Goal: Navigation & Orientation: Find specific page/section

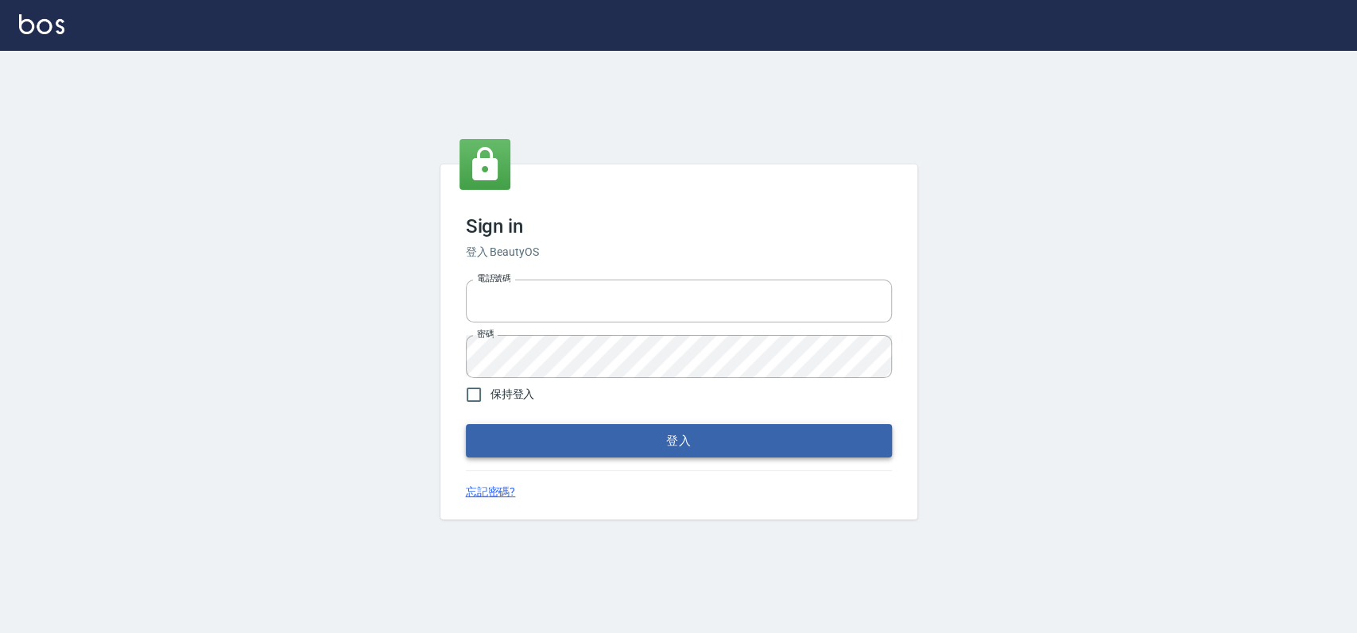
type input "033323173"
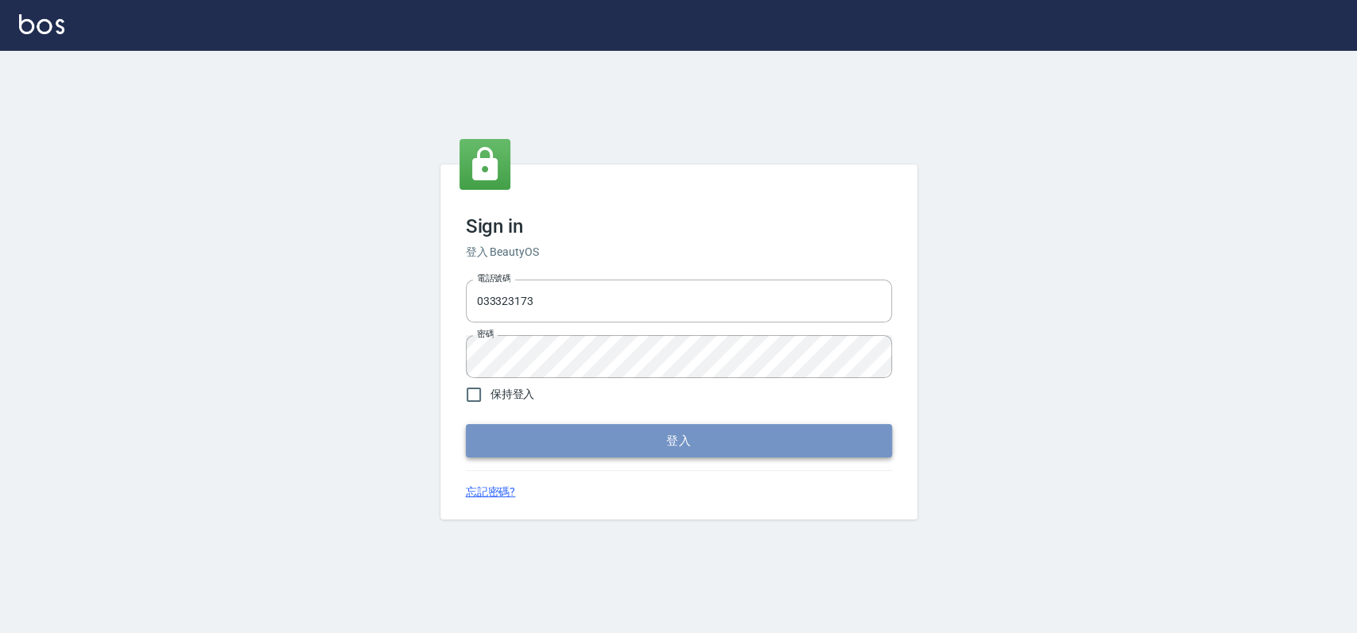
click at [691, 440] on button "登入" at bounding box center [679, 440] width 426 height 33
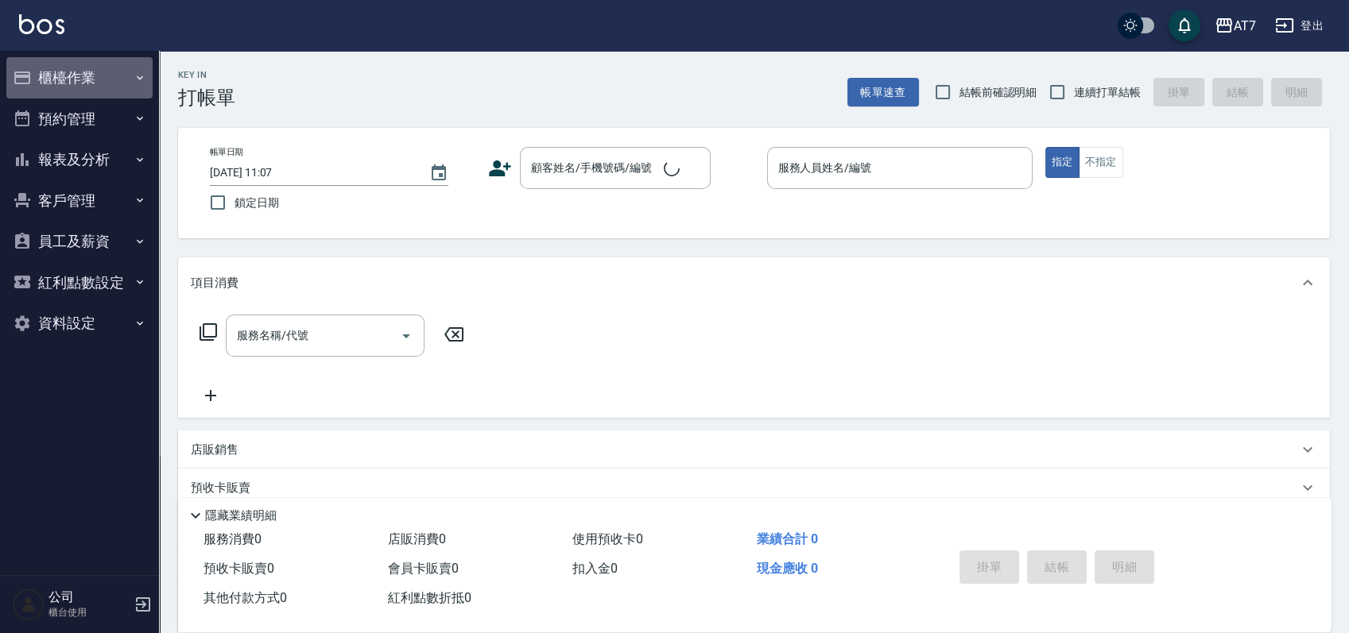
click at [126, 72] on button "櫃檯作業" at bounding box center [79, 77] width 146 height 41
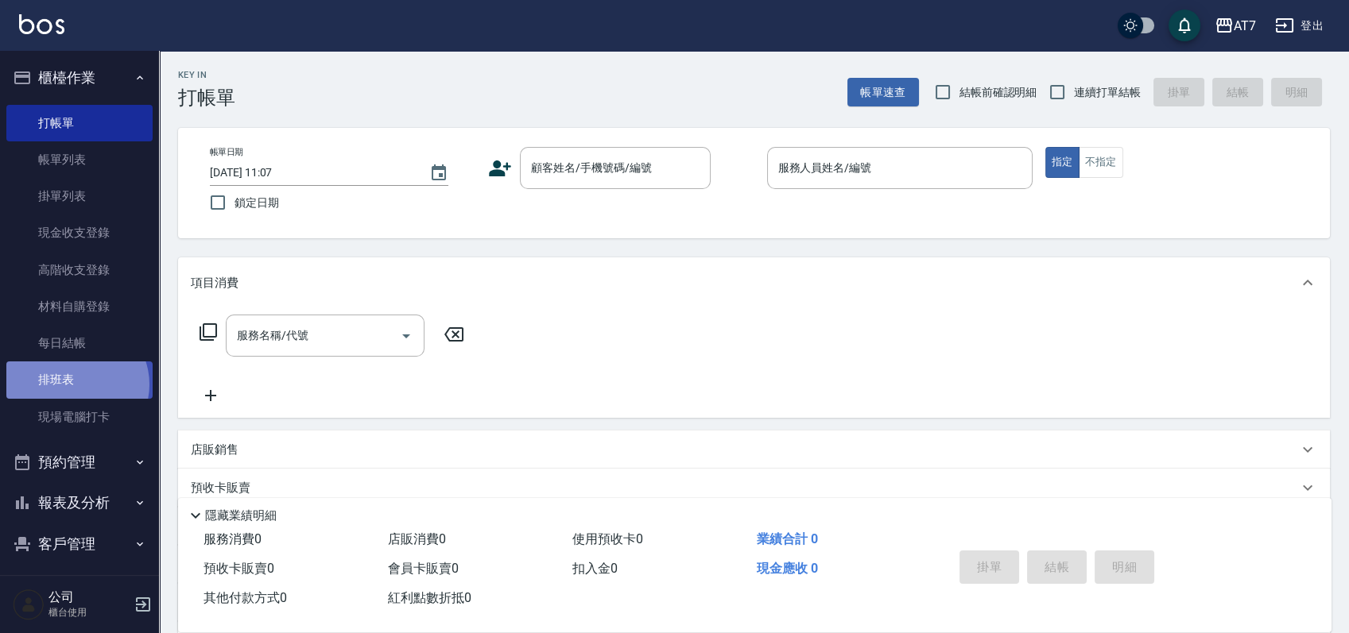
click at [75, 385] on link "排班表" at bounding box center [79, 380] width 146 height 37
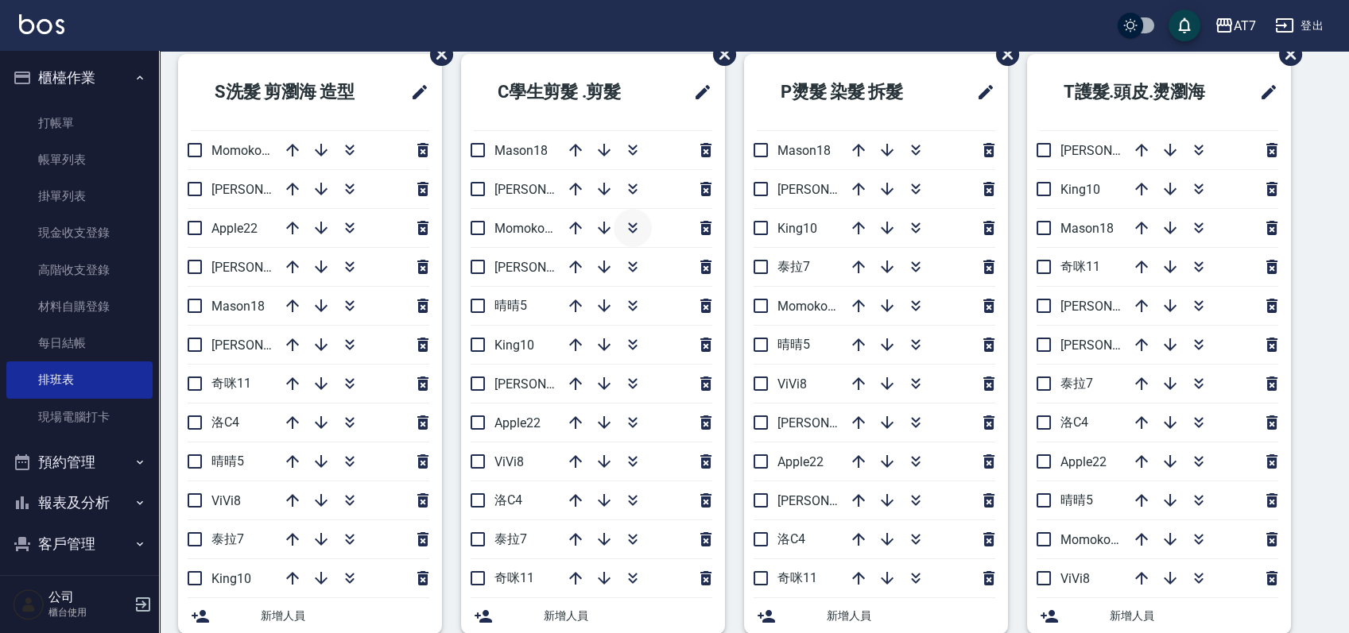
scroll to position [106, 0]
